Goal: Download file/media

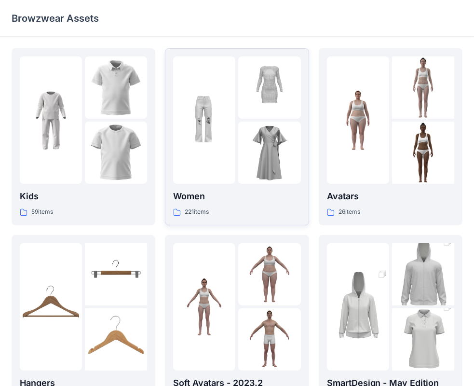
click at [230, 122] on img at bounding box center [204, 120] width 62 height 62
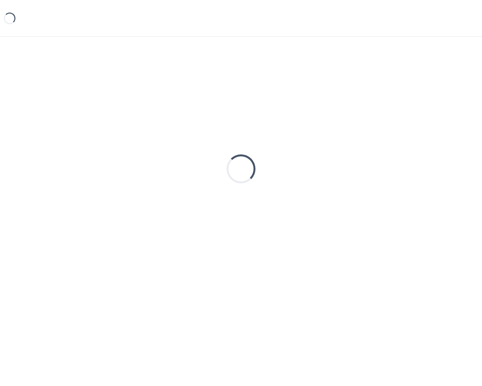
click at [230, 122] on div "Loading..." at bounding box center [241, 168] width 459 height 241
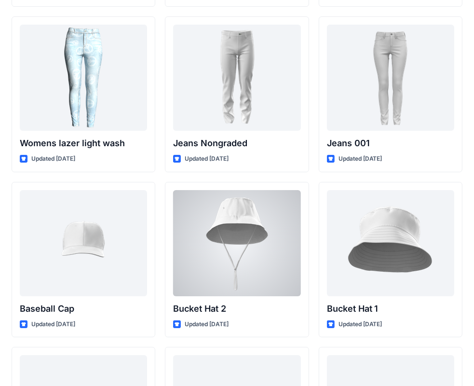
scroll to position [6971, 0]
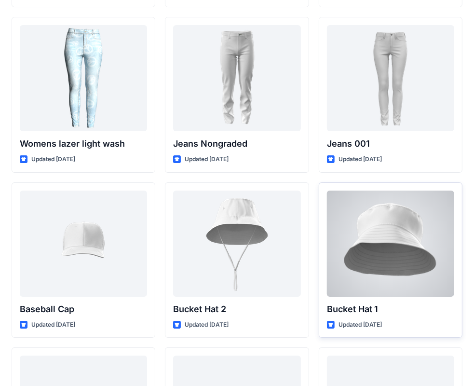
click at [372, 239] on div at bounding box center [390, 244] width 127 height 106
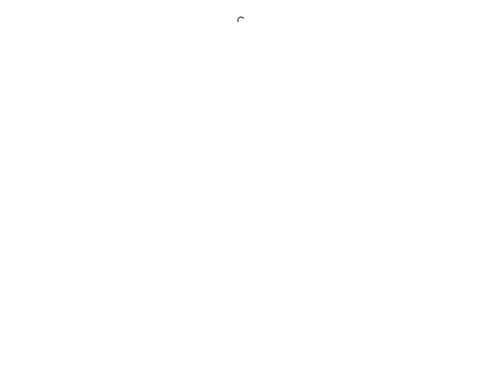
click at [372, 239] on div at bounding box center [241, 193] width 482 height 386
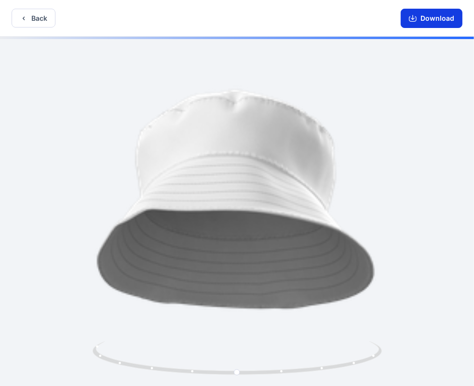
click at [439, 15] on button "Download" at bounding box center [432, 18] width 62 height 19
